Goal: Task Accomplishment & Management: Manage account settings

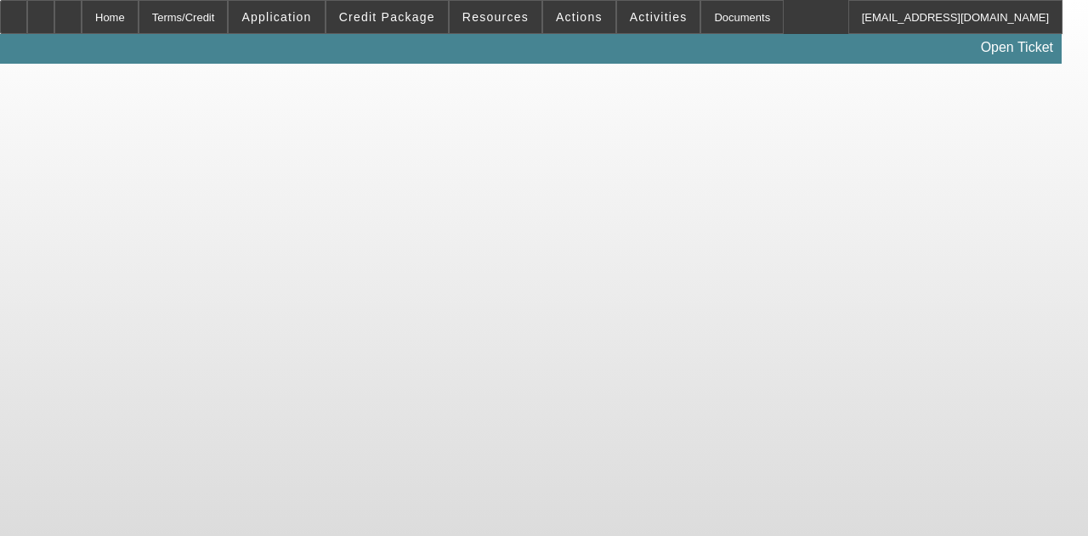
click at [439, 318] on body "Home Terms/Credit Application Credit Package Resources Actions Activities Docum…" at bounding box center [544, 268] width 1088 height 536
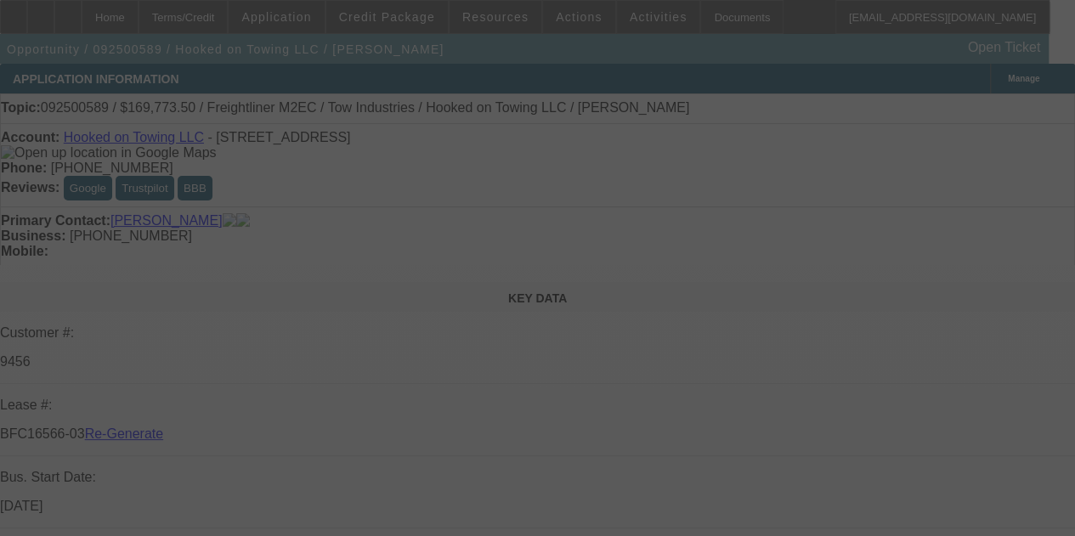
select select "3"
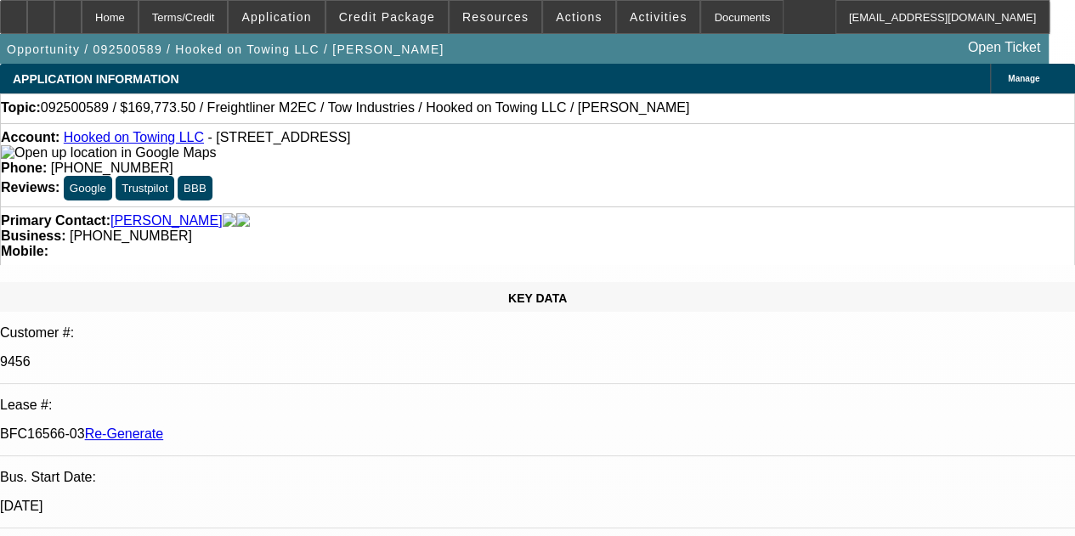
select select "0"
select select "2"
select select "0.1"
select select "4"
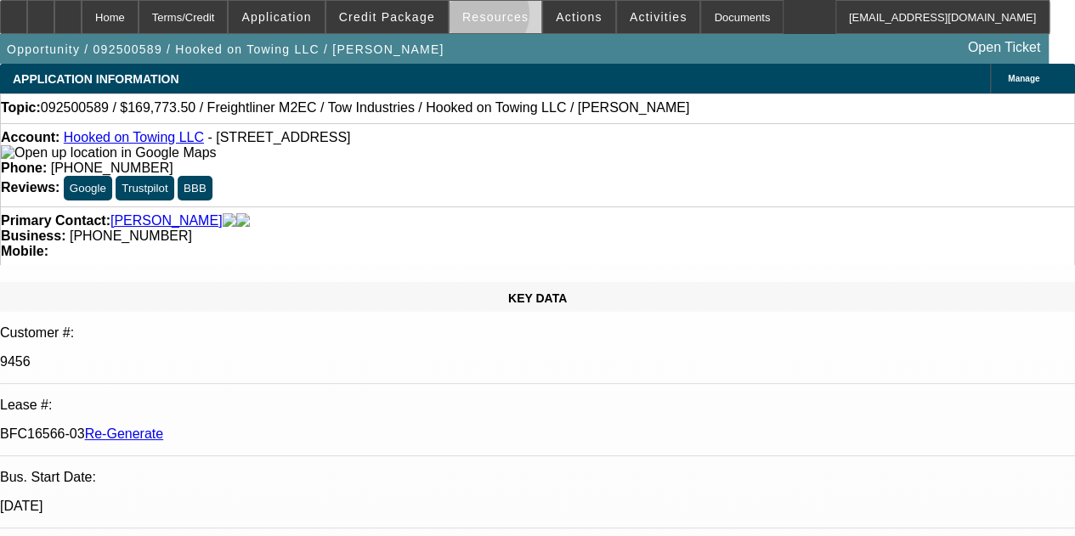
click at [488, 18] on span "Resources" at bounding box center [495, 17] width 66 height 14
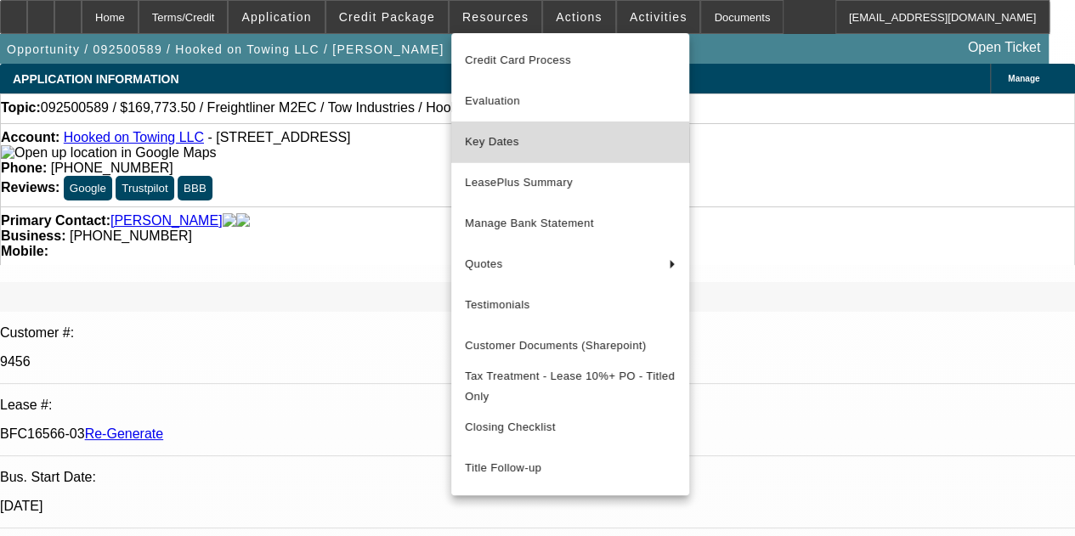
click at [493, 144] on span "Key Dates" at bounding box center [570, 142] width 211 height 20
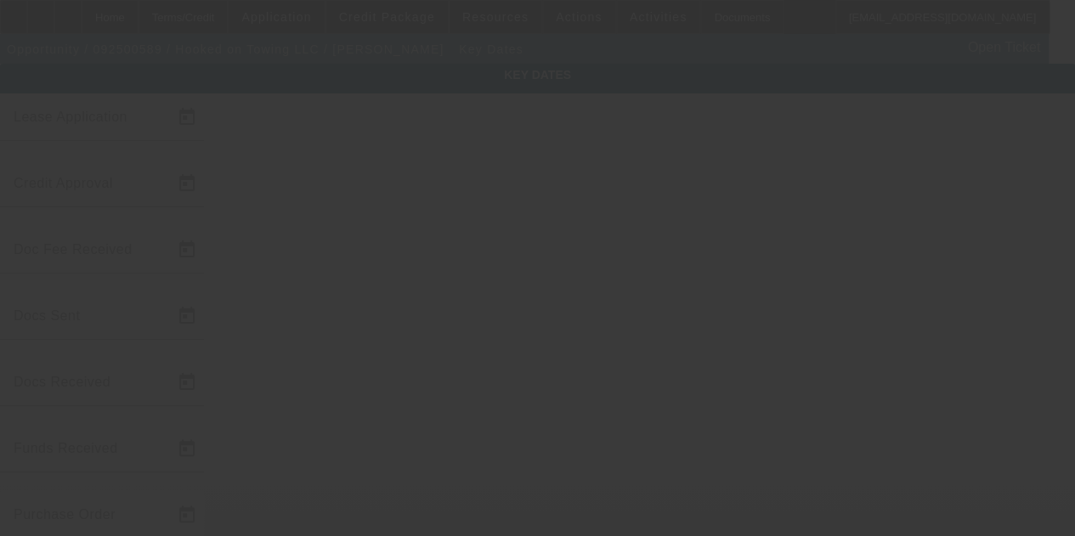
type input "[DATE]"
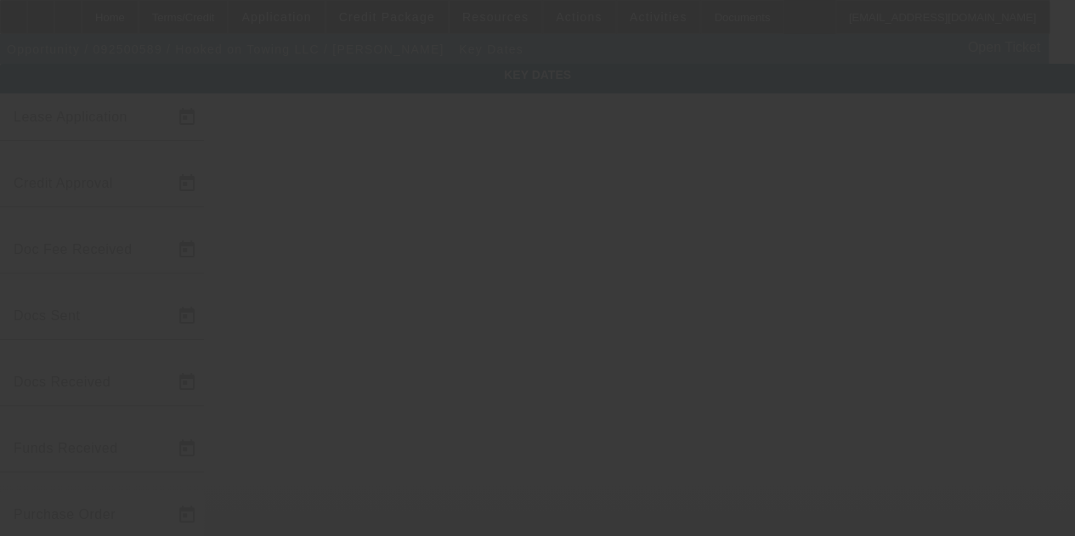
type input "[DATE]"
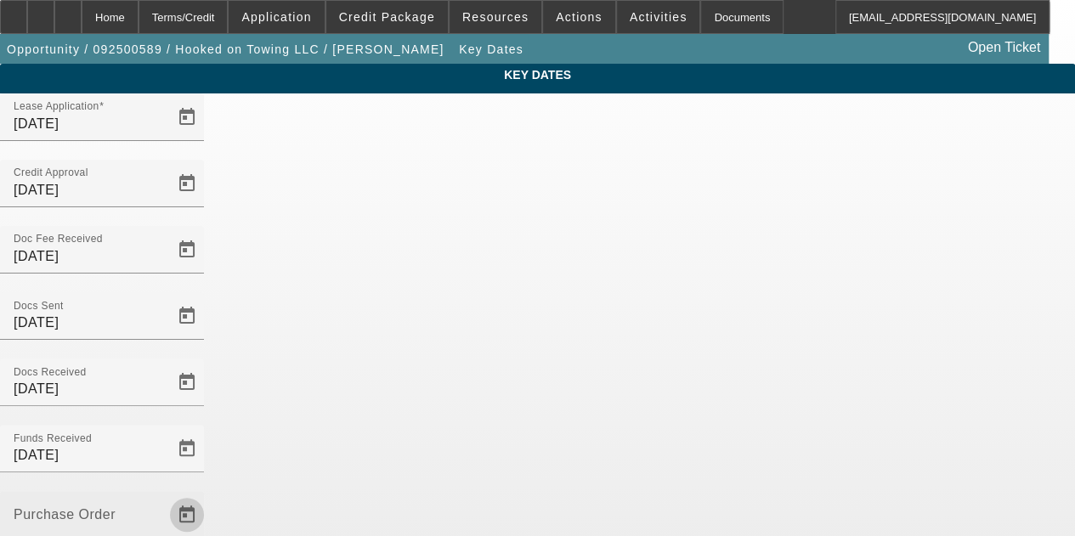
click at [207, 495] on span "Open calendar" at bounding box center [187, 515] width 41 height 41
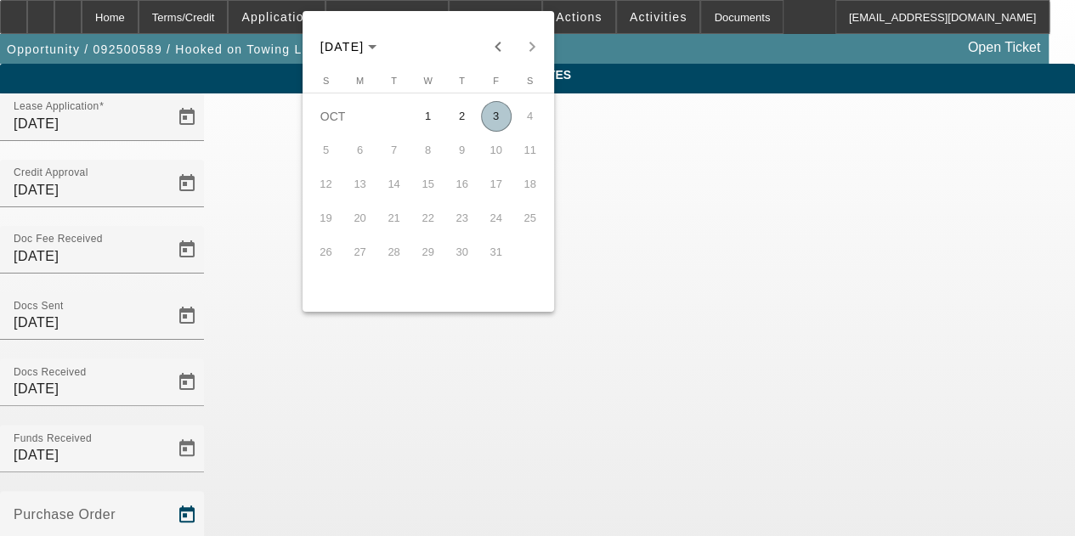
click at [492, 121] on span "3" at bounding box center [496, 116] width 31 height 31
type input "[DATE]"
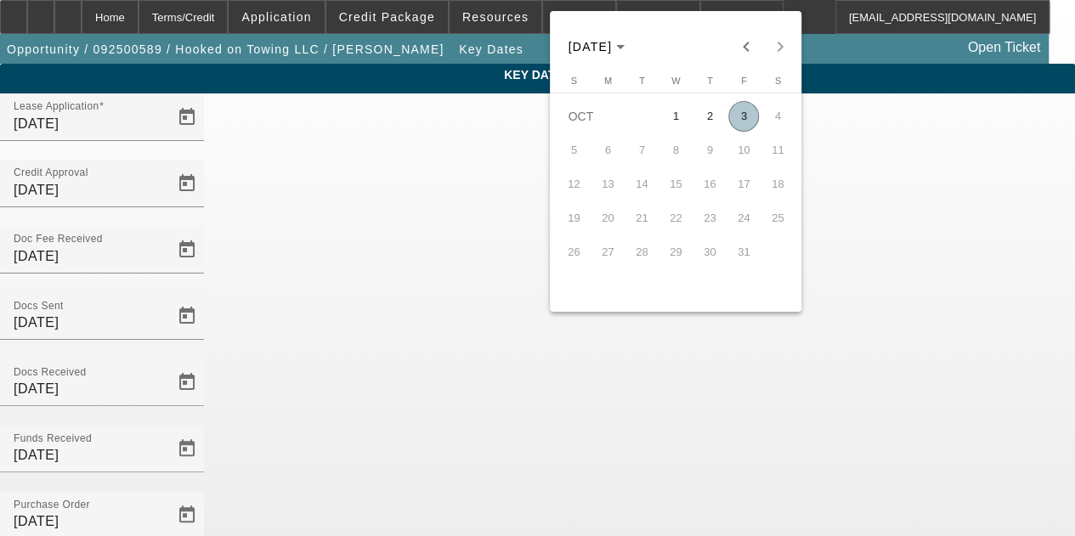
click at [749, 120] on span "3" at bounding box center [743, 116] width 31 height 31
type input "[DATE]"
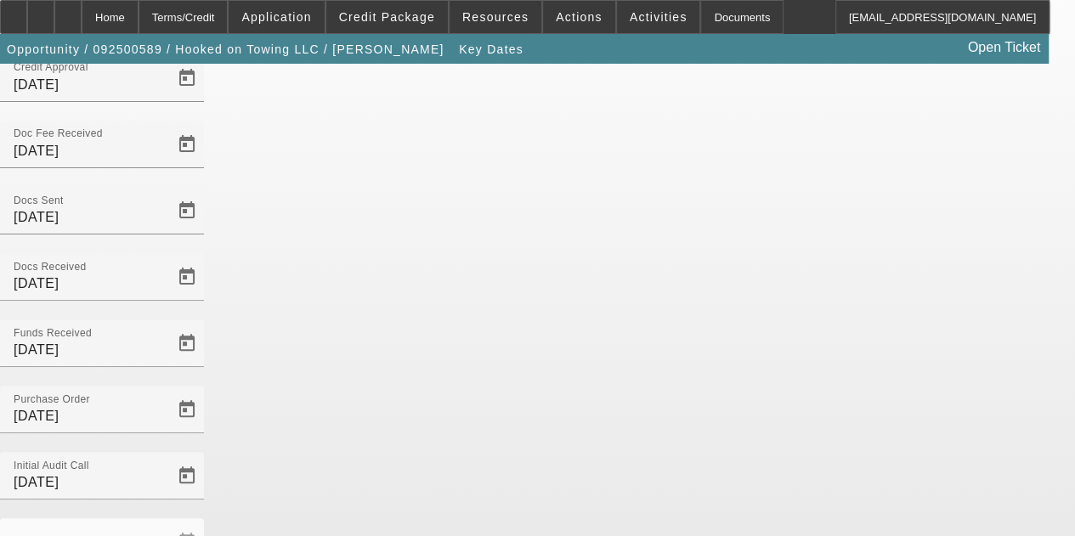
scroll to position [109, 0]
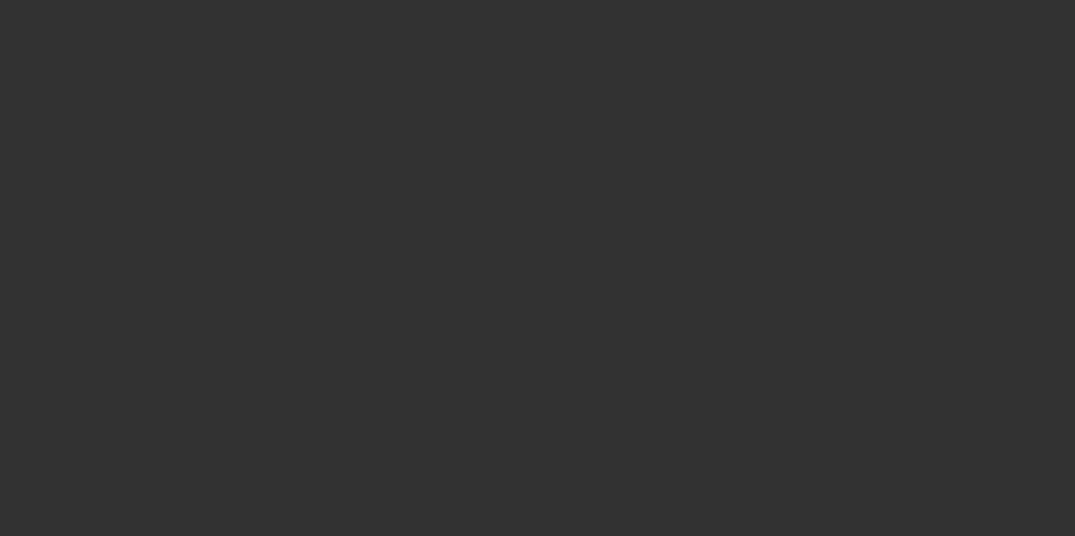
select select "3"
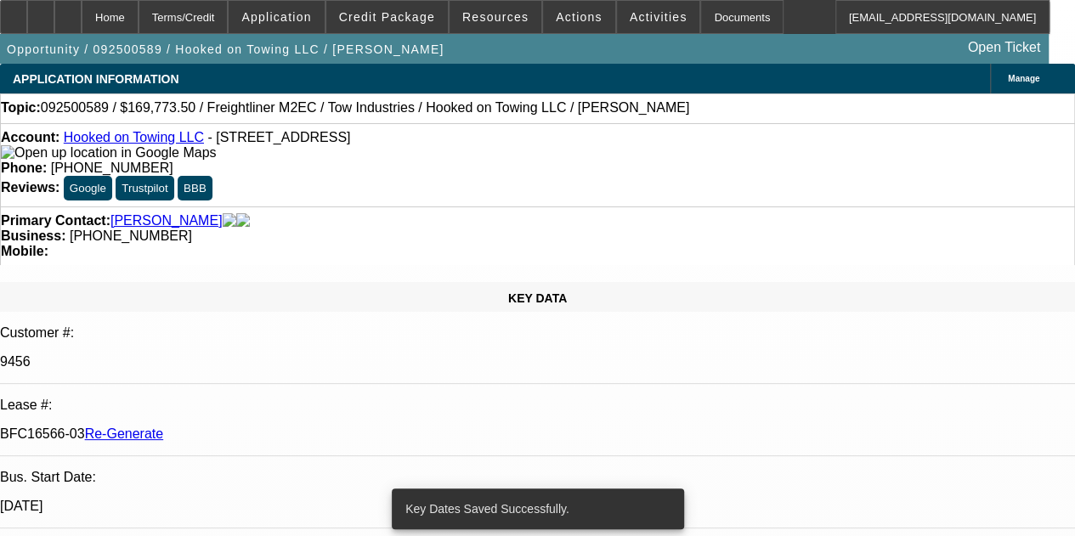
select select "0"
select select "2"
select select "0.1"
select select "4"
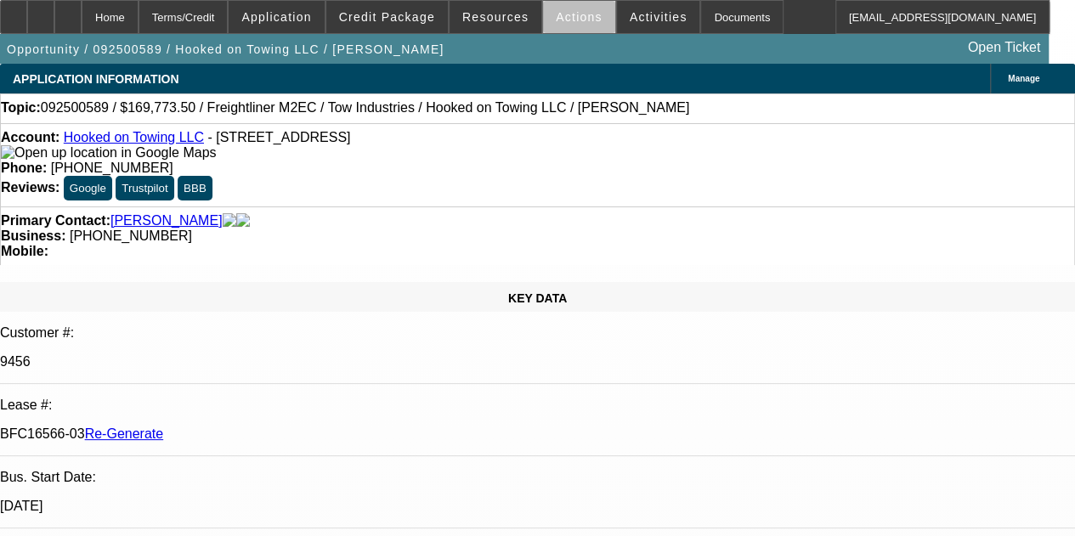
click at [566, 20] on span "Actions" at bounding box center [579, 17] width 47 height 14
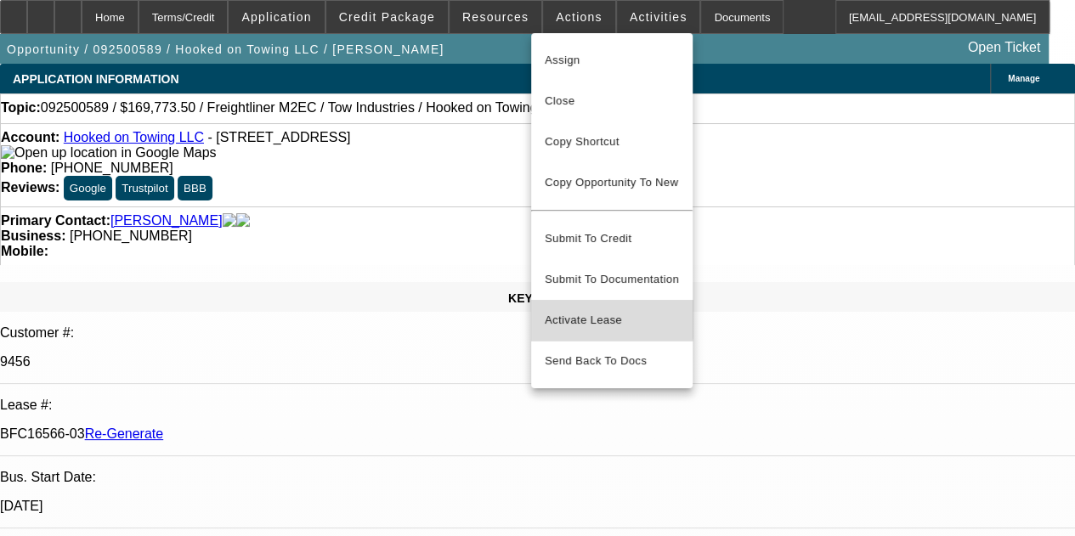
click at [563, 300] on button "Activate Lease" at bounding box center [611, 320] width 161 height 41
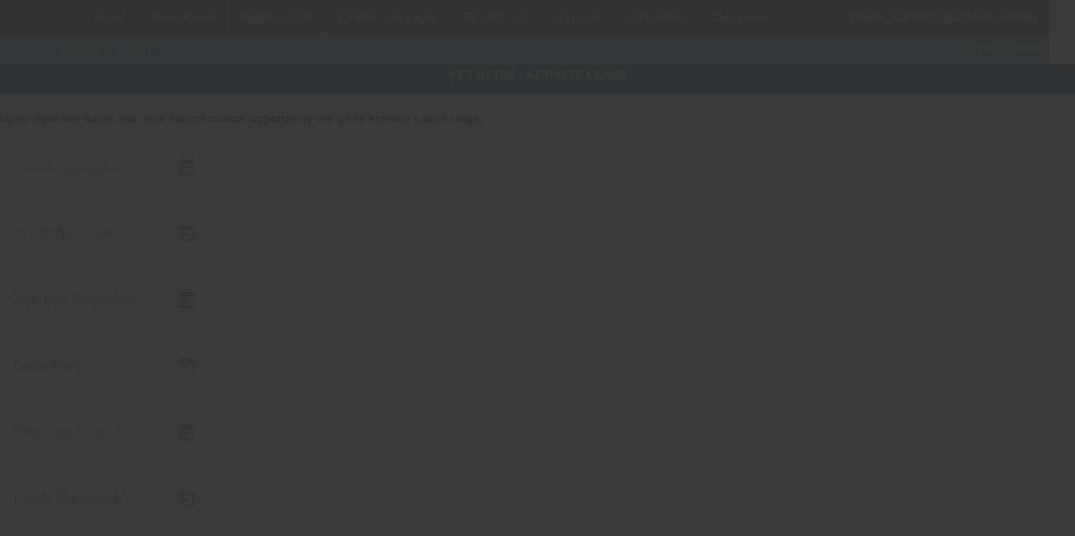
type input "[DATE]"
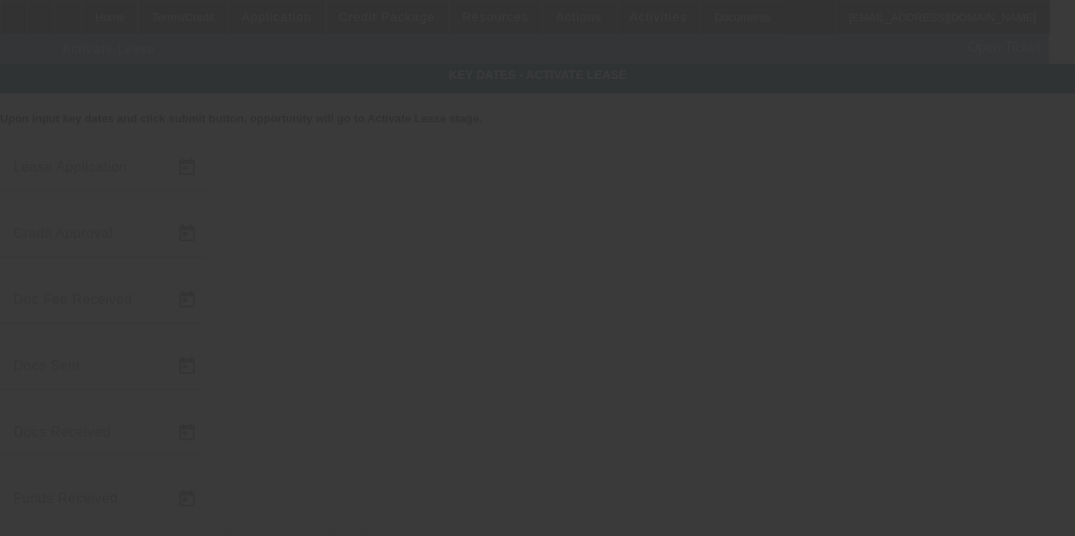
type input "[DATE]"
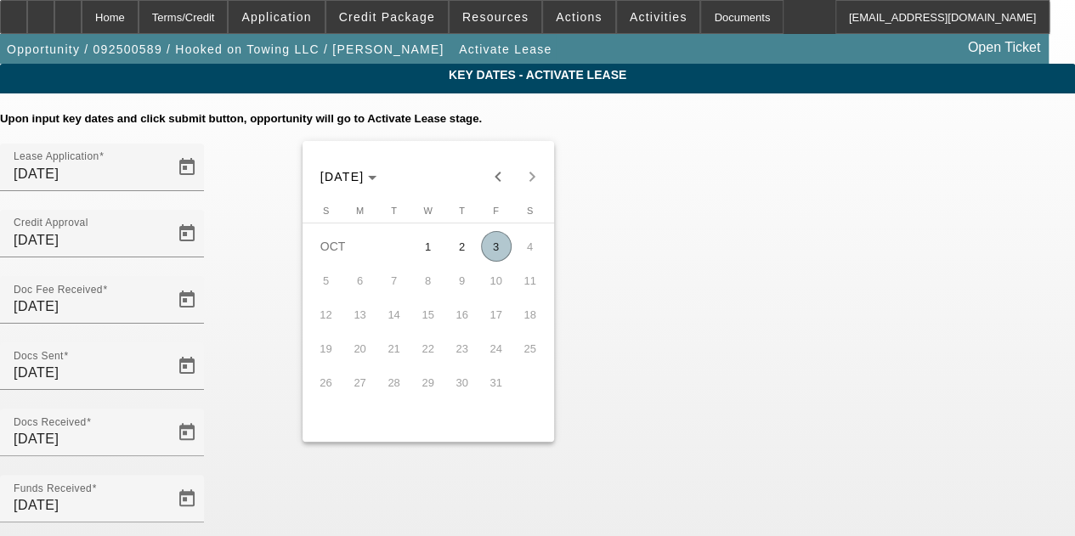
click at [498, 253] on span "3" at bounding box center [496, 246] width 31 height 31
type input "[DATE]"
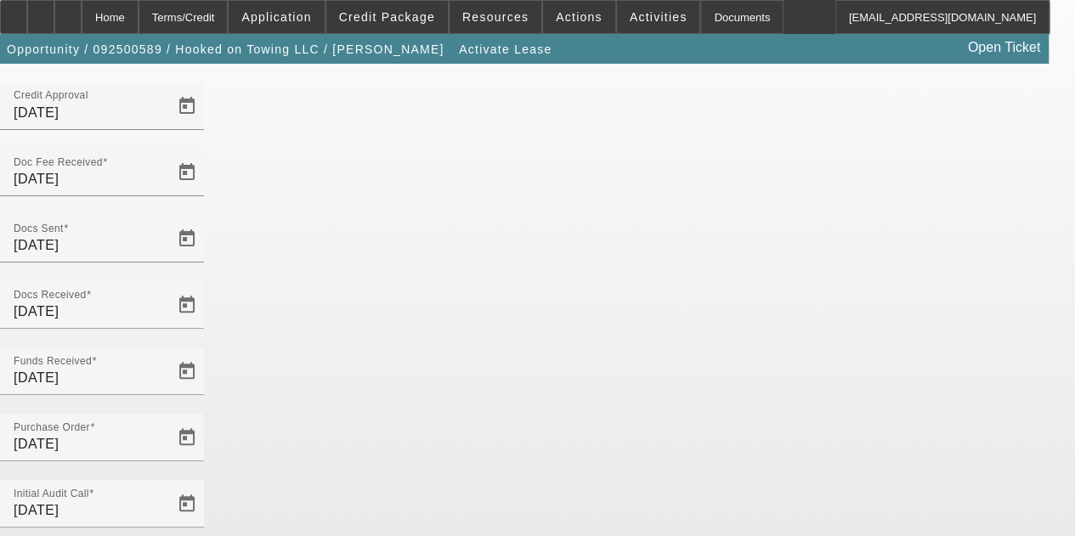
scroll to position [175, 0]
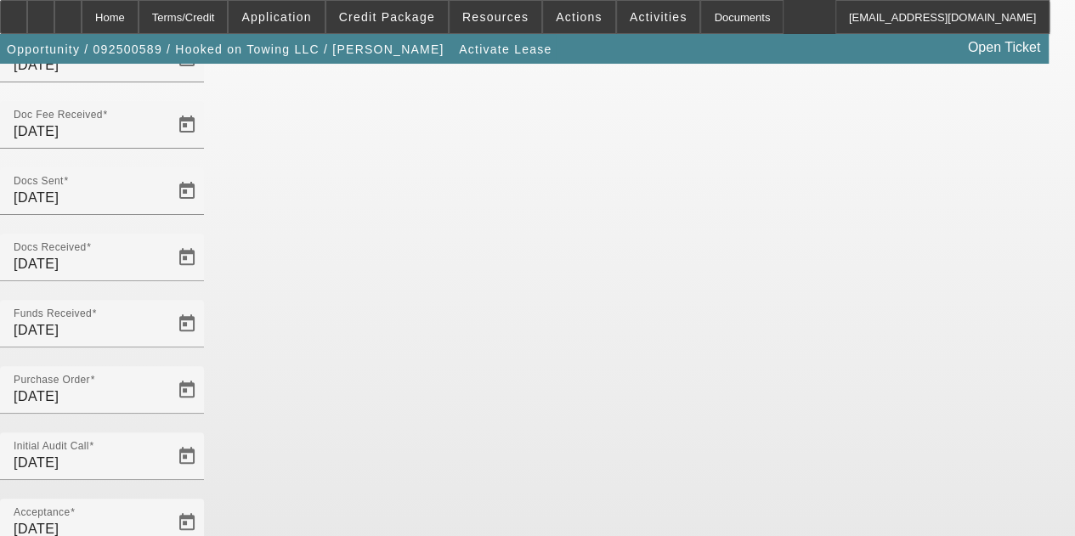
drag, startPoint x: 974, startPoint y: 410, endPoint x: 720, endPoint y: 409, distance: 254.1
click at [720, 409] on div "Key Dates - Activate Lease Upon input key dates and click submit button, opport…" at bounding box center [537, 411] width 1075 height 1044
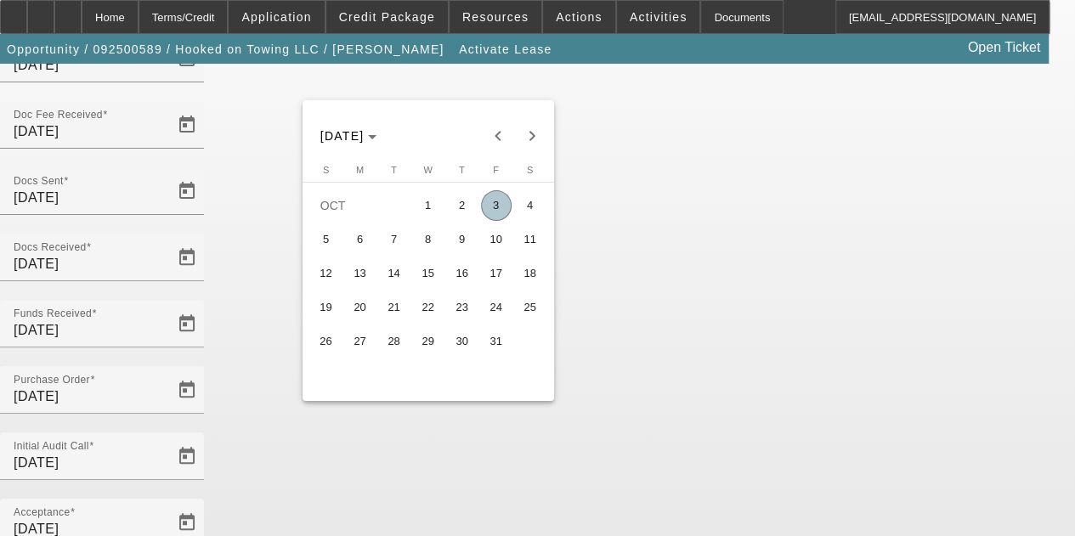
click at [427, 246] on span "8" at bounding box center [428, 239] width 31 height 31
type input "[DATE]"
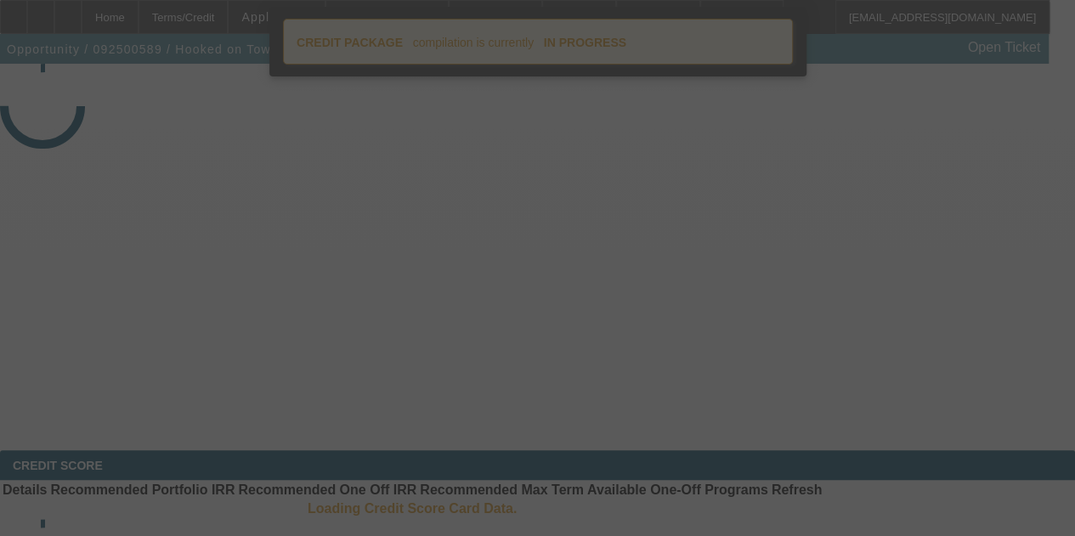
select select "4"
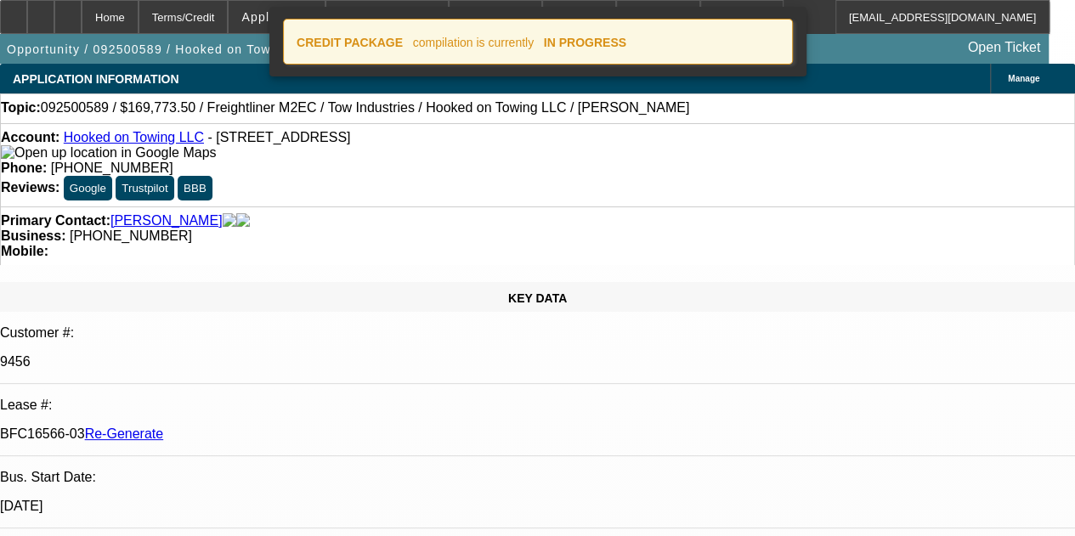
select select "0"
select select "2"
select select "0.1"
select select "4"
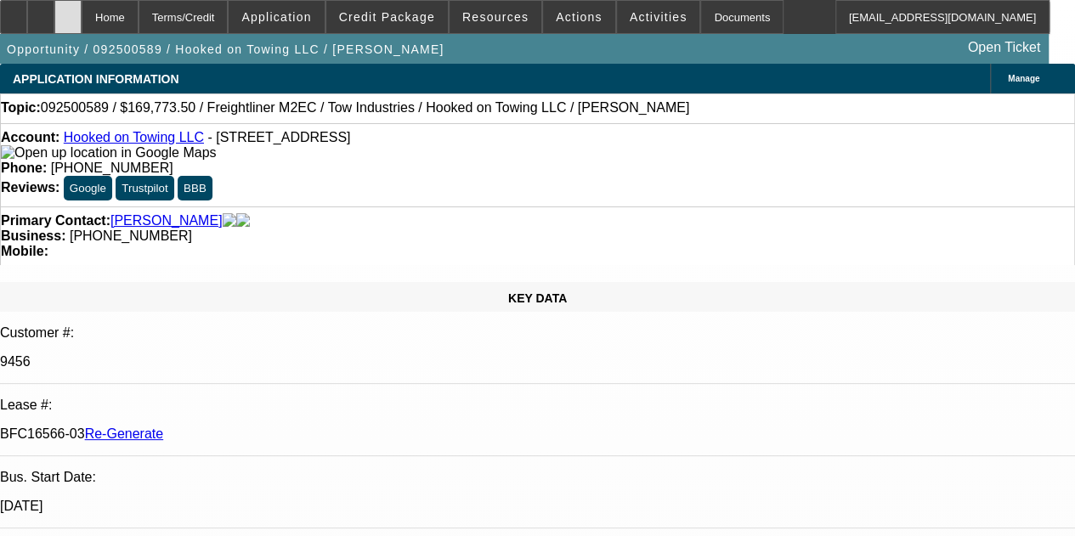
click at [82, 9] on div at bounding box center [67, 17] width 27 height 34
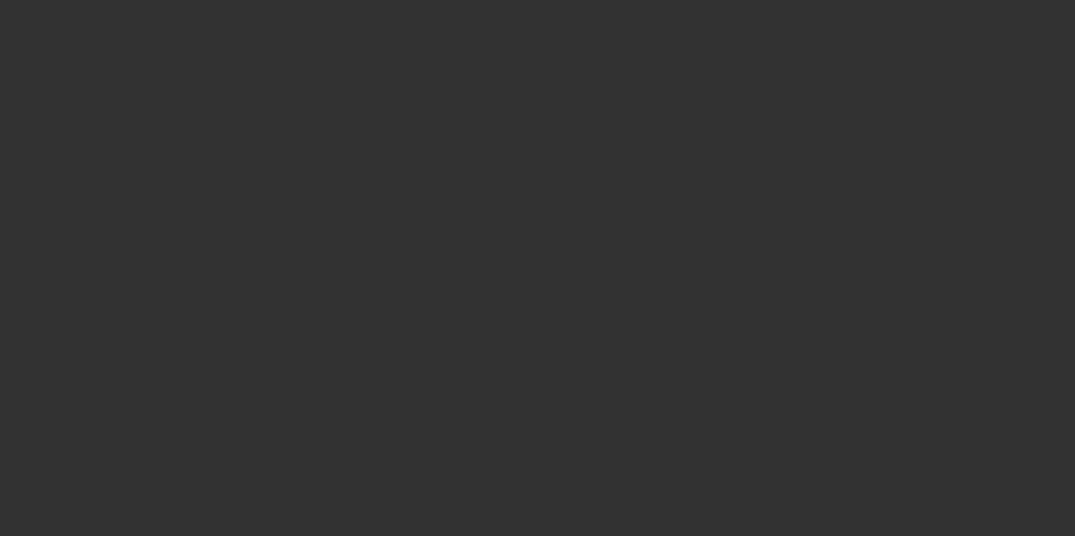
select select "4"
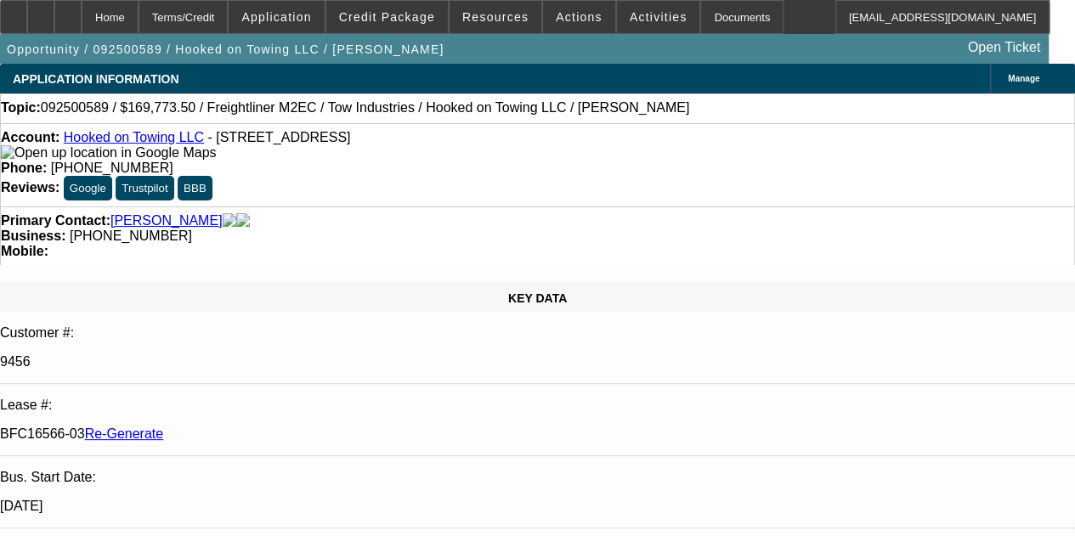
select select "0"
select select "2"
select select "0.1"
select select "4"
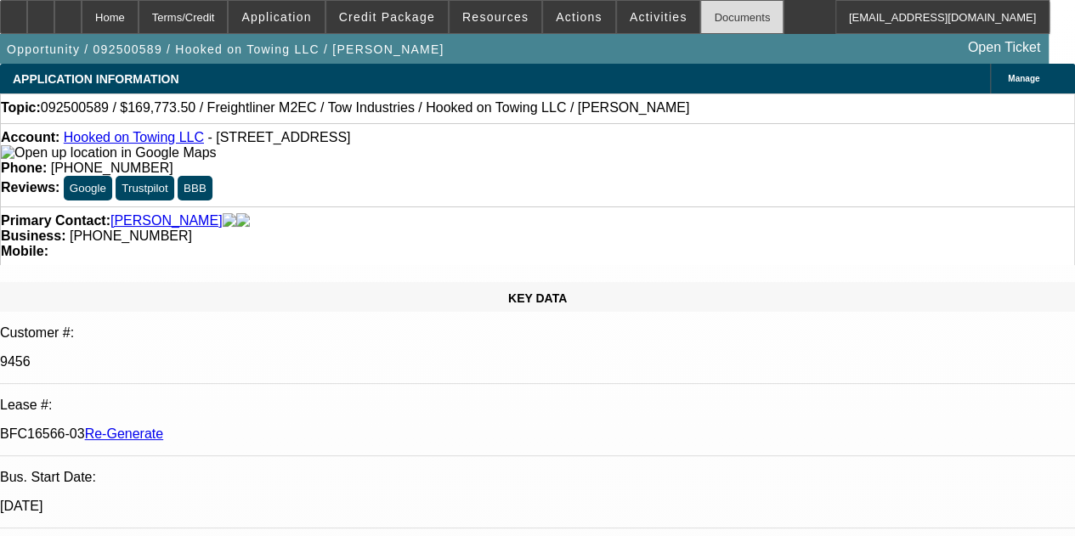
click at [700, 21] on div "Documents" at bounding box center [741, 17] width 83 height 34
click at [710, 20] on div "Documents" at bounding box center [741, 17] width 83 height 34
